Goal: Information Seeking & Learning: Learn about a topic

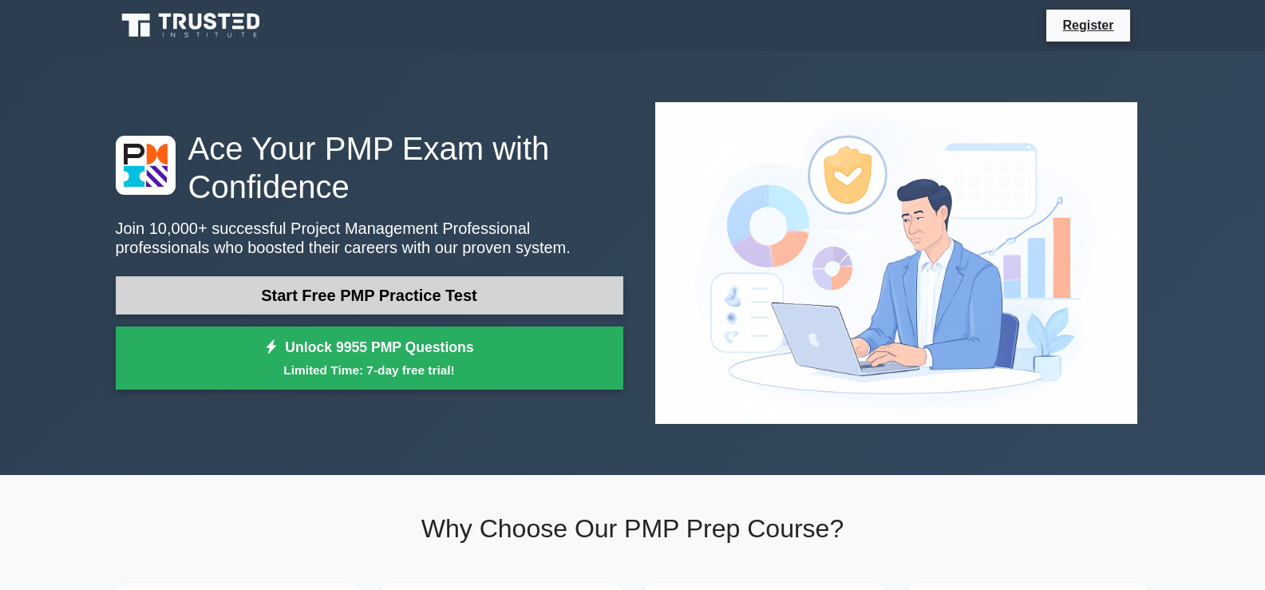
click at [392, 276] on link "Start Free PMP Practice Test" at bounding box center [369, 295] width 507 height 38
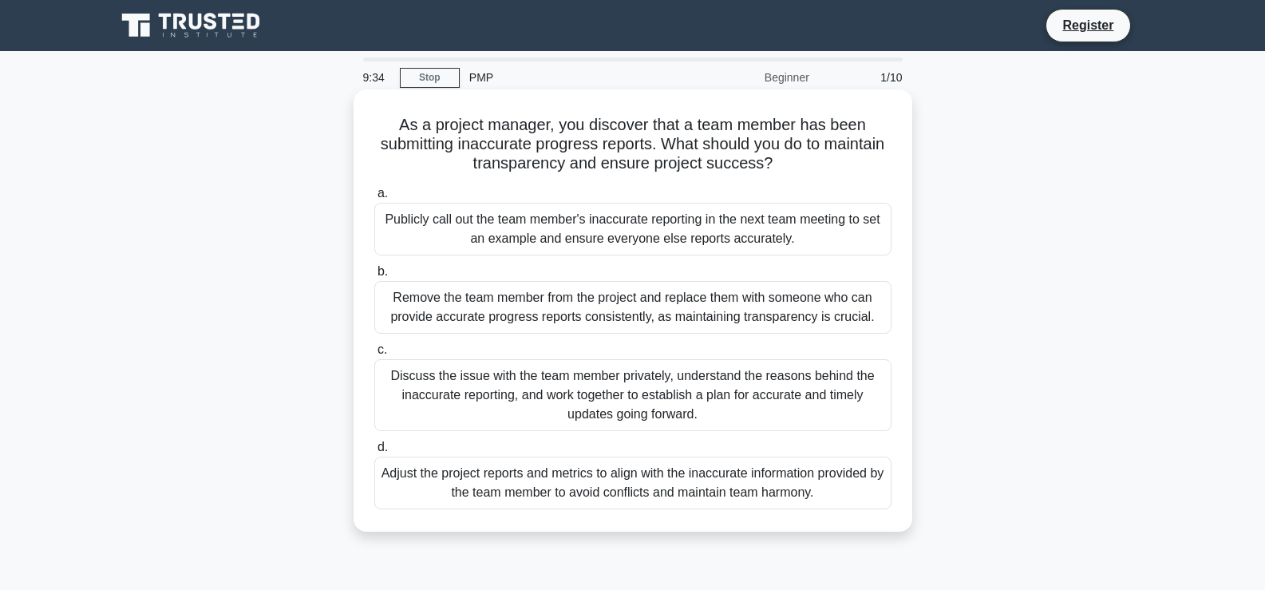
click at [380, 351] on span "c." at bounding box center [382, 349] width 10 height 14
click at [374, 351] on input "c. Discuss the issue with the team member privately, understand the reasons beh…" at bounding box center [374, 350] width 0 height 10
